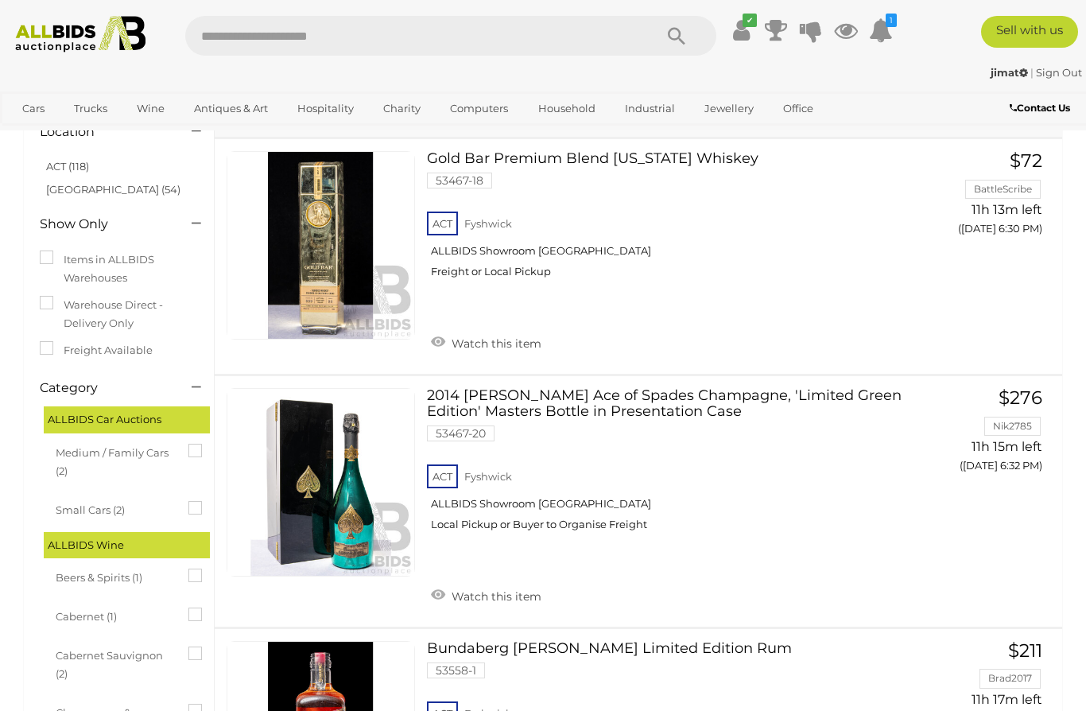
scroll to position [103, 0]
click at [102, 36] on img at bounding box center [80, 34] width 145 height 37
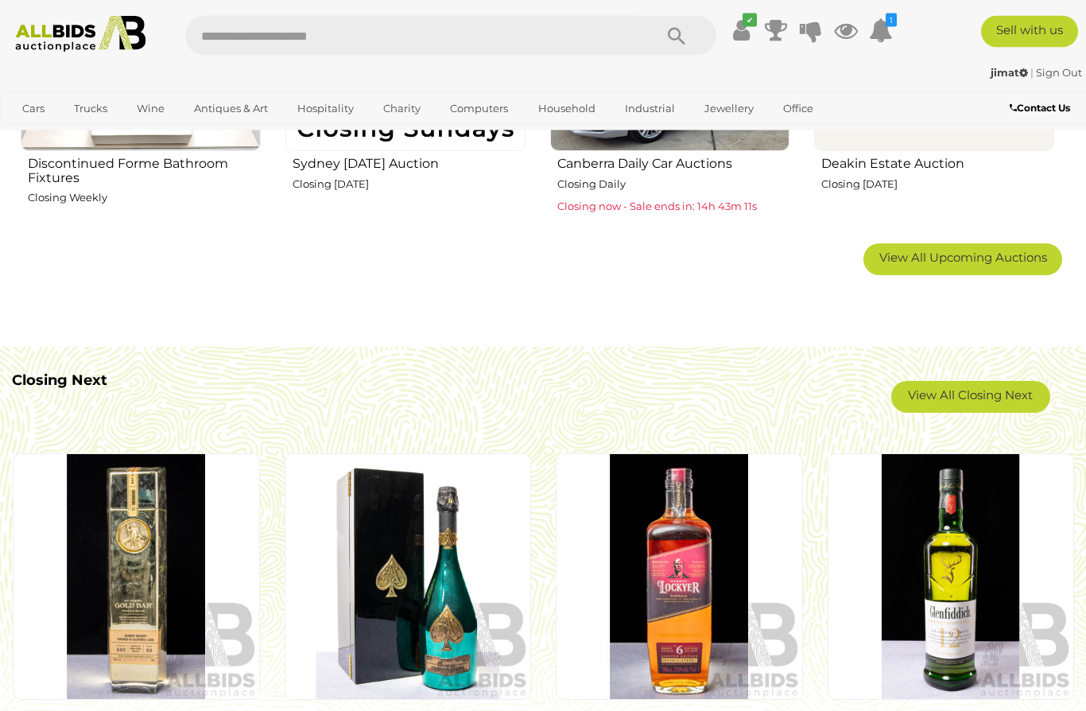
scroll to position [1103, 0]
click at [991, 394] on link "View All Closing Next" at bounding box center [970, 397] width 159 height 32
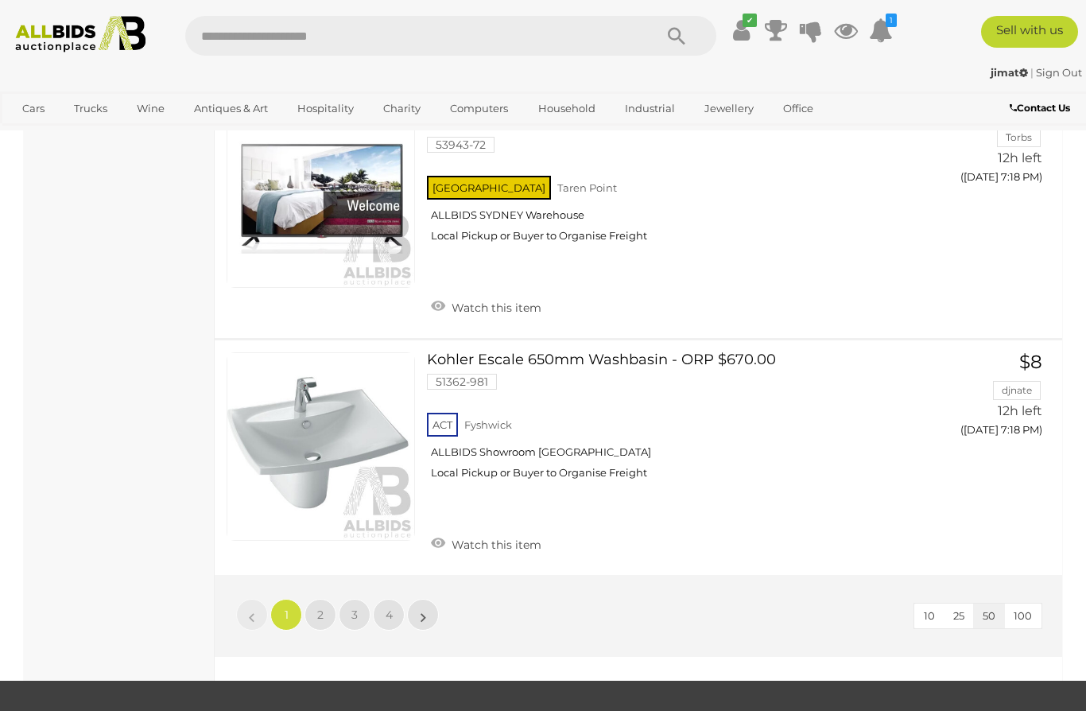
scroll to position [11873, 0]
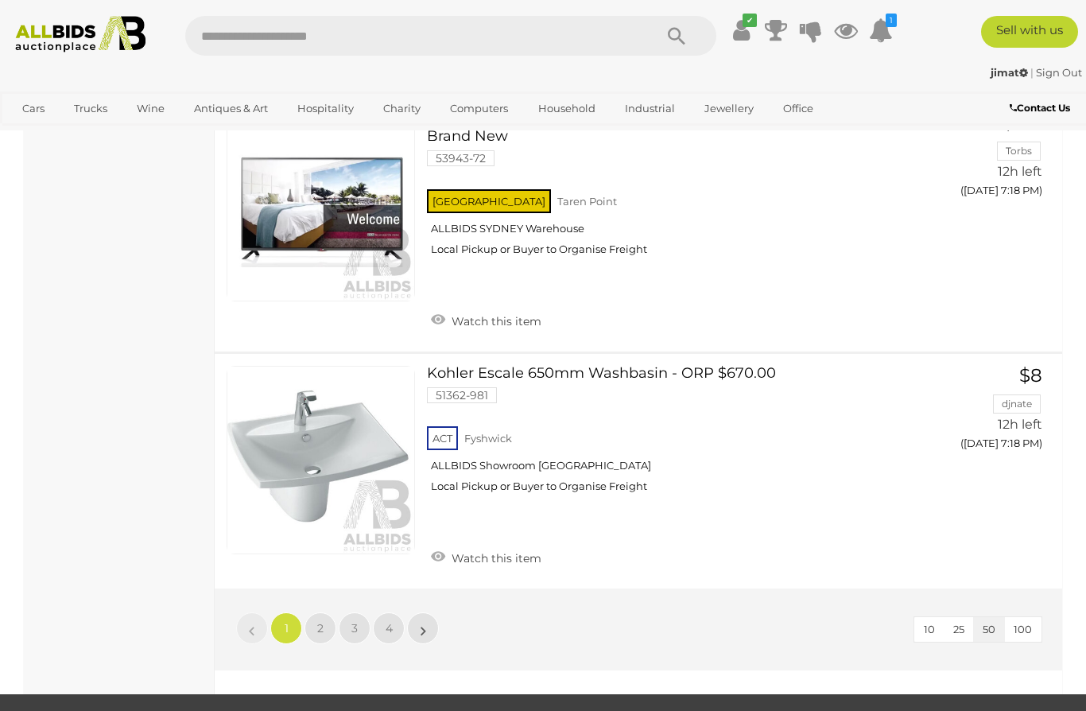
click at [328, 612] on link "2" at bounding box center [320, 628] width 32 height 32
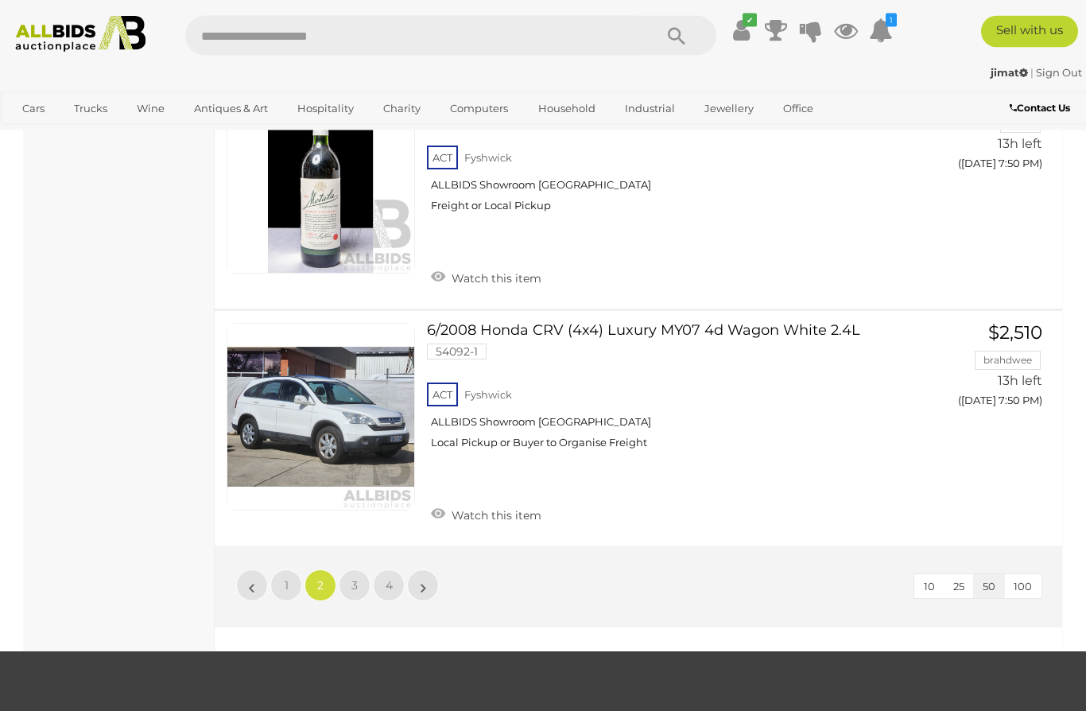
scroll to position [11807, 0]
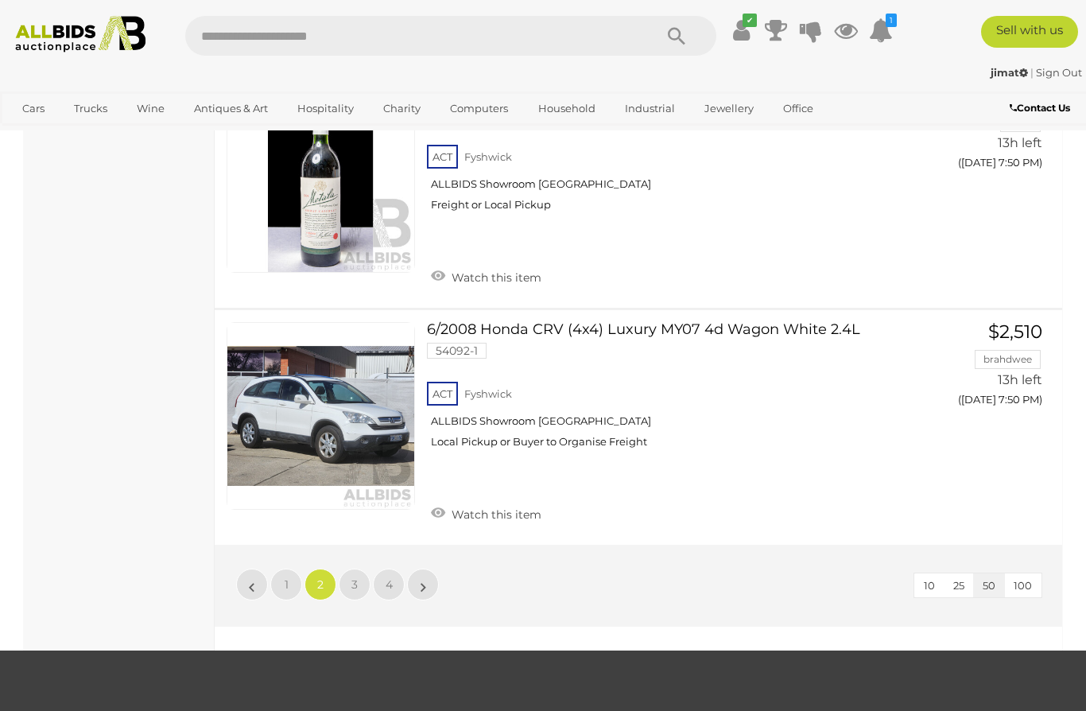
click at [360, 568] on link "3" at bounding box center [355, 584] width 32 height 32
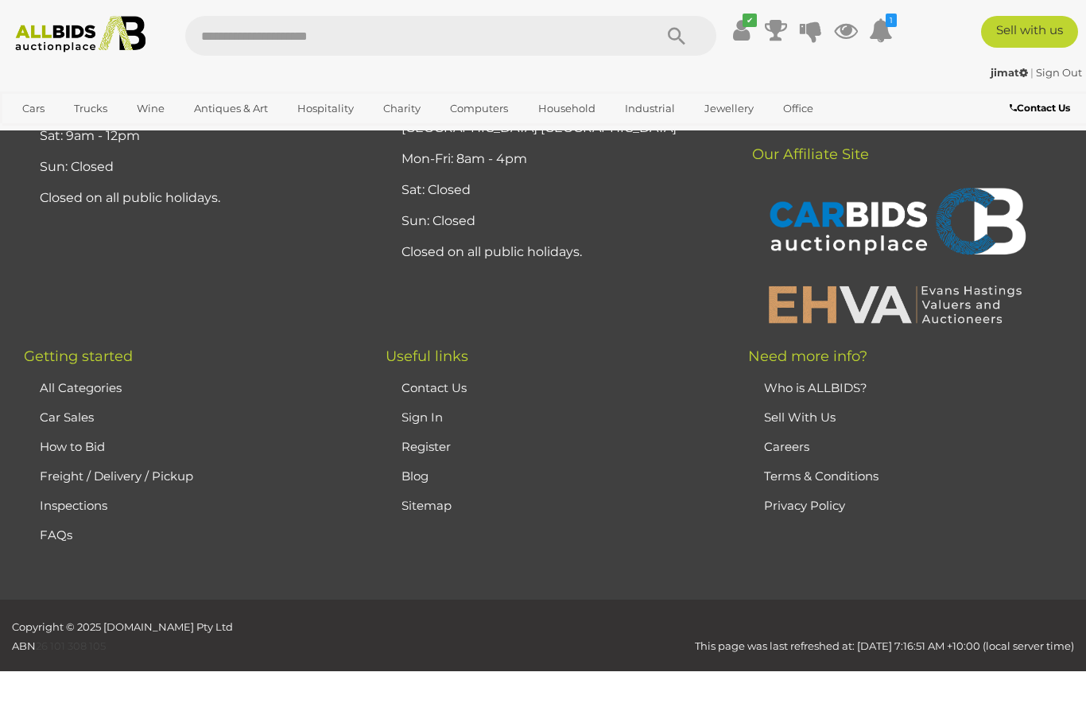
scroll to position [81, 0]
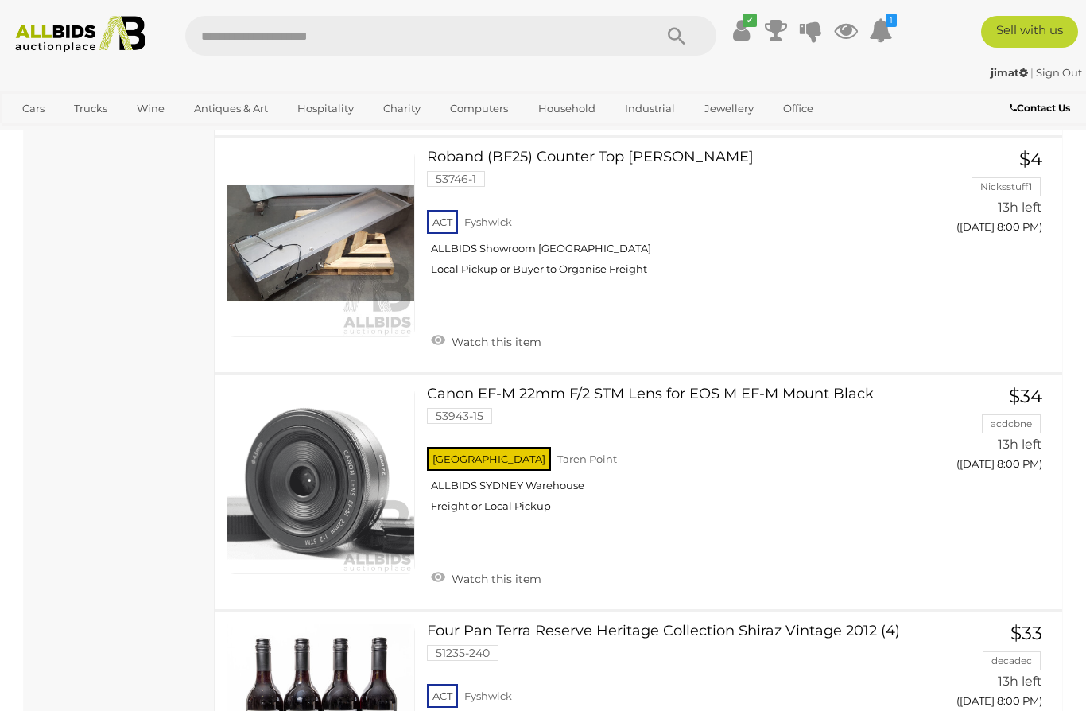
scroll to position [3030, 0]
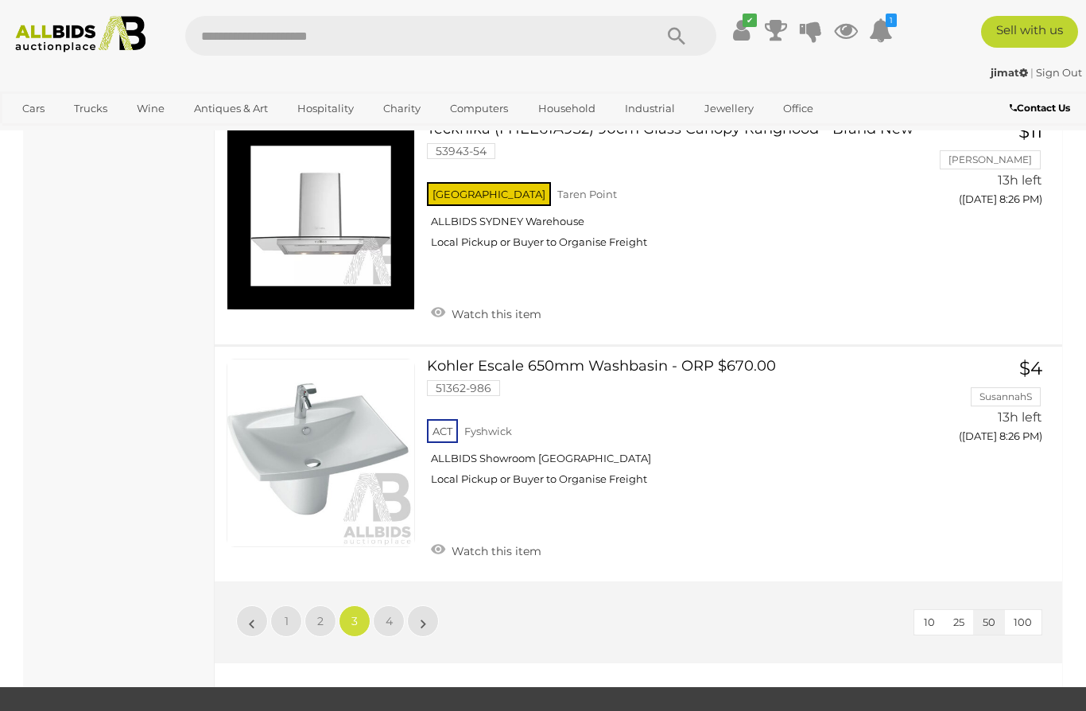
click at [397, 605] on link "4" at bounding box center [389, 621] width 32 height 32
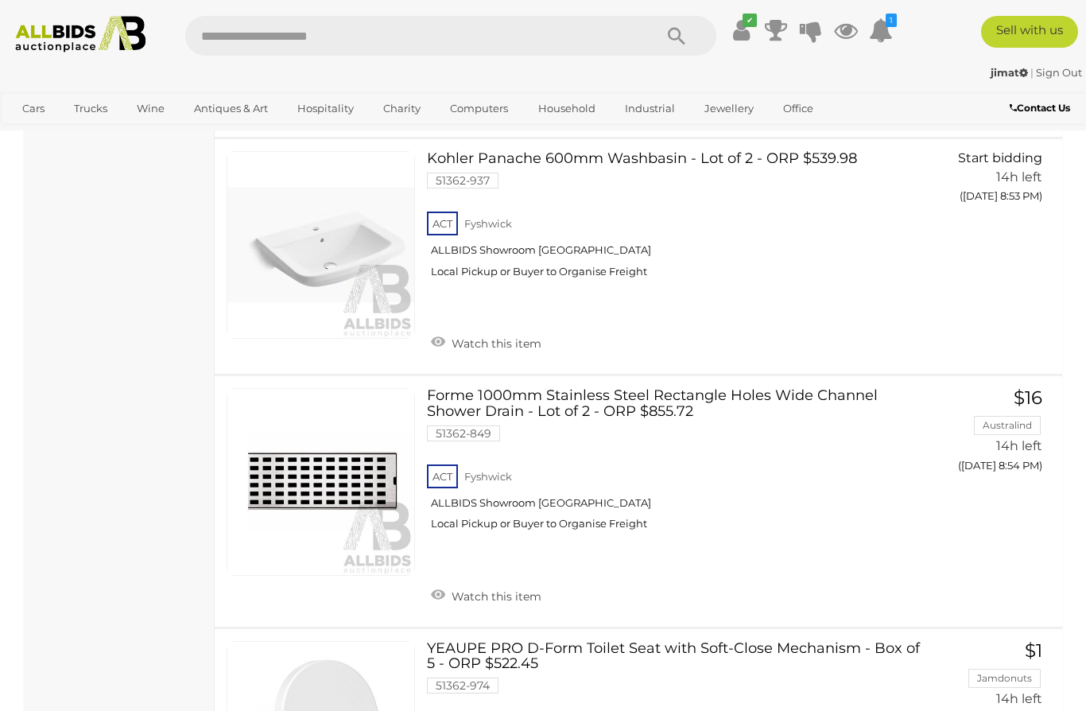
scroll to position [3324, 0]
